Goal: Find specific page/section: Find specific page/section

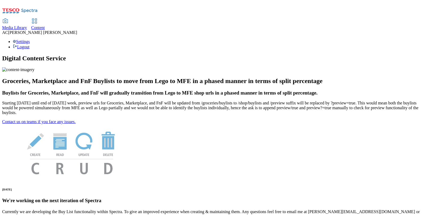
click at [27, 25] on span "Media Library" at bounding box center [14, 27] width 25 height 5
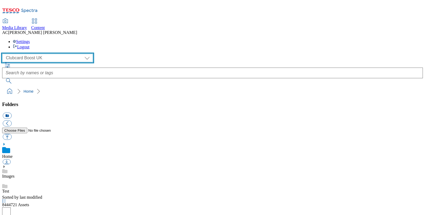
click at [51, 54] on select "Clubcard Boost UK Clubcard Marketing Dotcom [GEOGRAPHIC_DATA] GHS Marketing [GE…" at bounding box center [47, 58] width 91 height 9
select select "flare-ghs-mktg"
click at [3, 54] on select "Clubcard Boost UK Clubcard Marketing Dotcom [GEOGRAPHIC_DATA] GHS Marketing [GE…" at bounding box center [47, 58] width 91 height 9
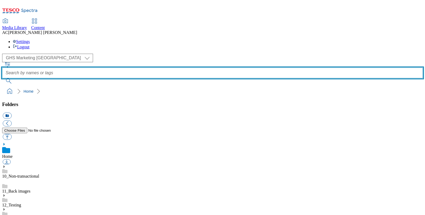
click at [214, 68] on input "text" at bounding box center [212, 73] width 421 height 11
type input "pet christmas"
click at [2, 78] on button "submit" at bounding box center [9, 80] width 14 height 5
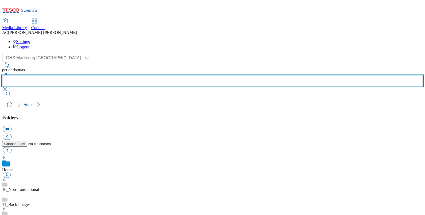
scroll to position [321, 0]
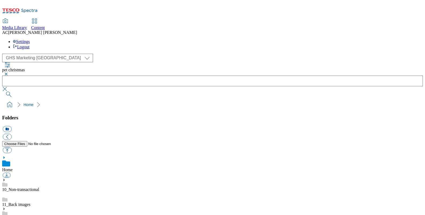
click at [9, 73] on button "button" at bounding box center [5, 74] width 6 height 3
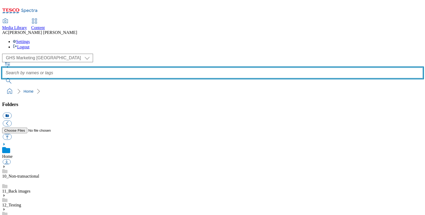
click at [176, 68] on input "text" at bounding box center [212, 73] width 421 height 11
type input "christmas dog"
click at [2, 78] on button "submit" at bounding box center [9, 80] width 14 height 5
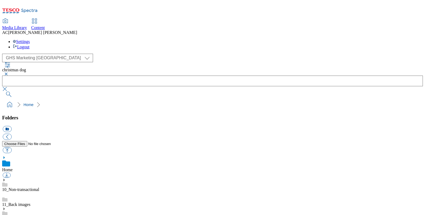
click at [9, 73] on button "button" at bounding box center [5, 74] width 6 height 3
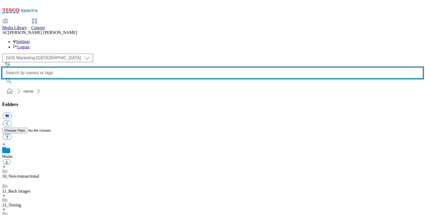
click at [221, 68] on input "text" at bounding box center [212, 73] width 421 height 11
type input "dog [DEMOGRAPHIC_DATA]"
click at [2, 78] on button "submit" at bounding box center [9, 80] width 14 height 5
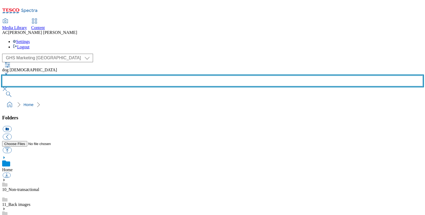
scroll to position [0, 0]
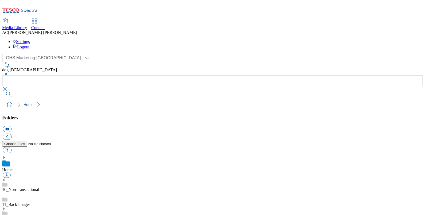
click at [9, 73] on button "button" at bounding box center [5, 74] width 6 height 3
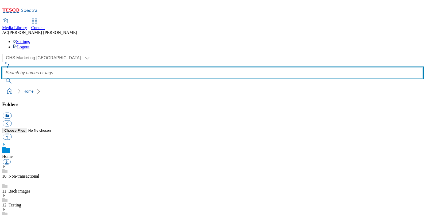
click at [183, 68] on input "text" at bounding box center [212, 73] width 421 height 11
type input "dog bowl"
click at [2, 78] on button "submit" at bounding box center [9, 80] width 14 height 5
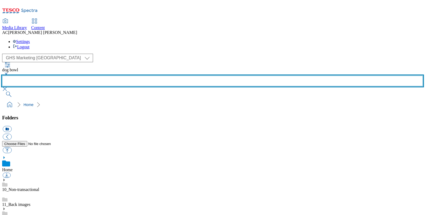
scroll to position [320, 0]
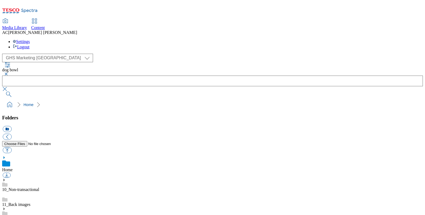
click at [9, 73] on button "button" at bounding box center [5, 74] width 6 height 3
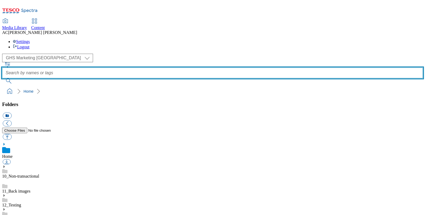
click at [169, 68] on input "text" at bounding box center [212, 73] width 421 height 11
type input "dog feeding"
click at [2, 78] on button "submit" at bounding box center [9, 80] width 14 height 5
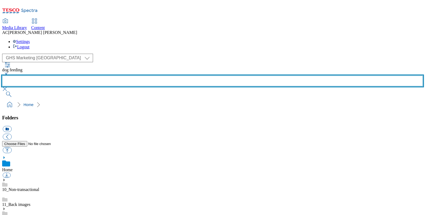
scroll to position [321, 0]
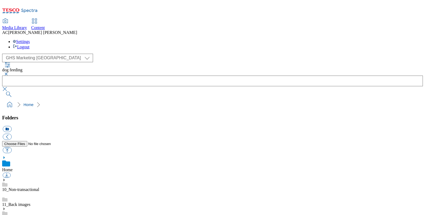
scroll to position [0, 0]
click at [9, 73] on button "button" at bounding box center [5, 74] width 6 height 3
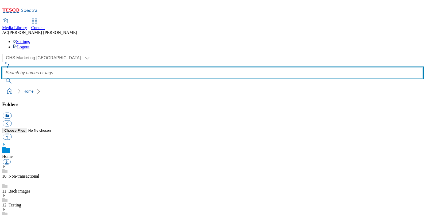
click at [181, 68] on input "text" at bounding box center [212, 73] width 421 height 11
type input "dog feeding guide"
click at [2, 78] on button "submit" at bounding box center [9, 80] width 14 height 5
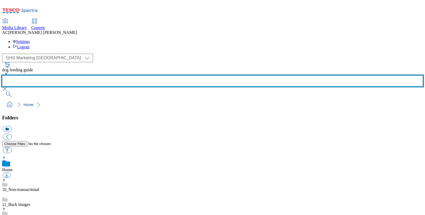
scroll to position [321, 0]
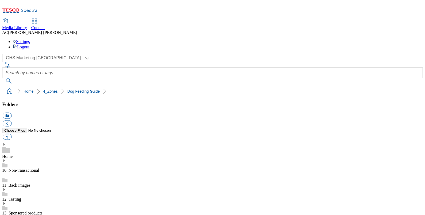
scroll to position [83, 0]
